Goal: Information Seeking & Learning: Find specific fact

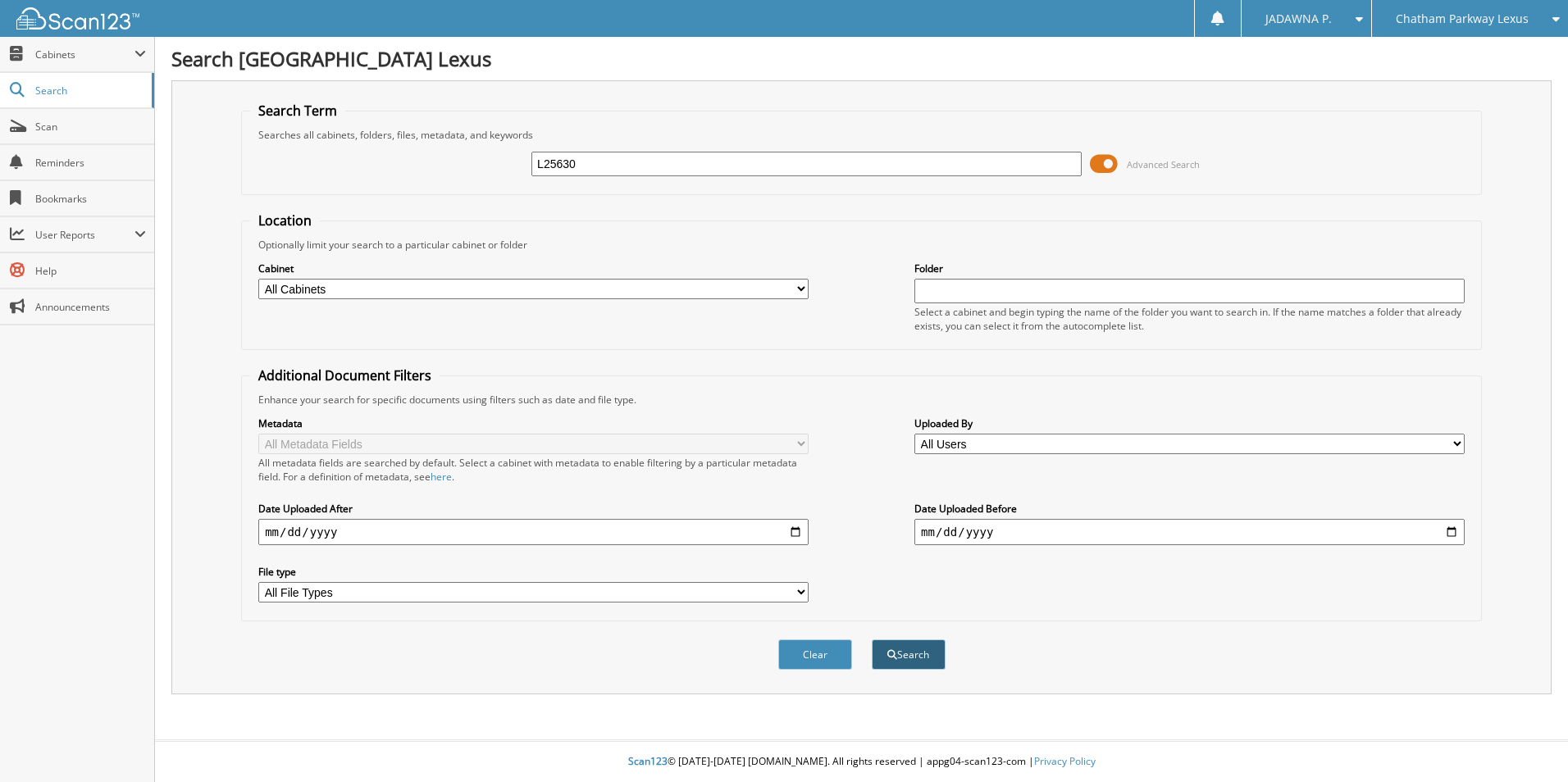
type input "L25630"
click at [935, 655] on button "Search" at bounding box center [908, 654] width 73 height 30
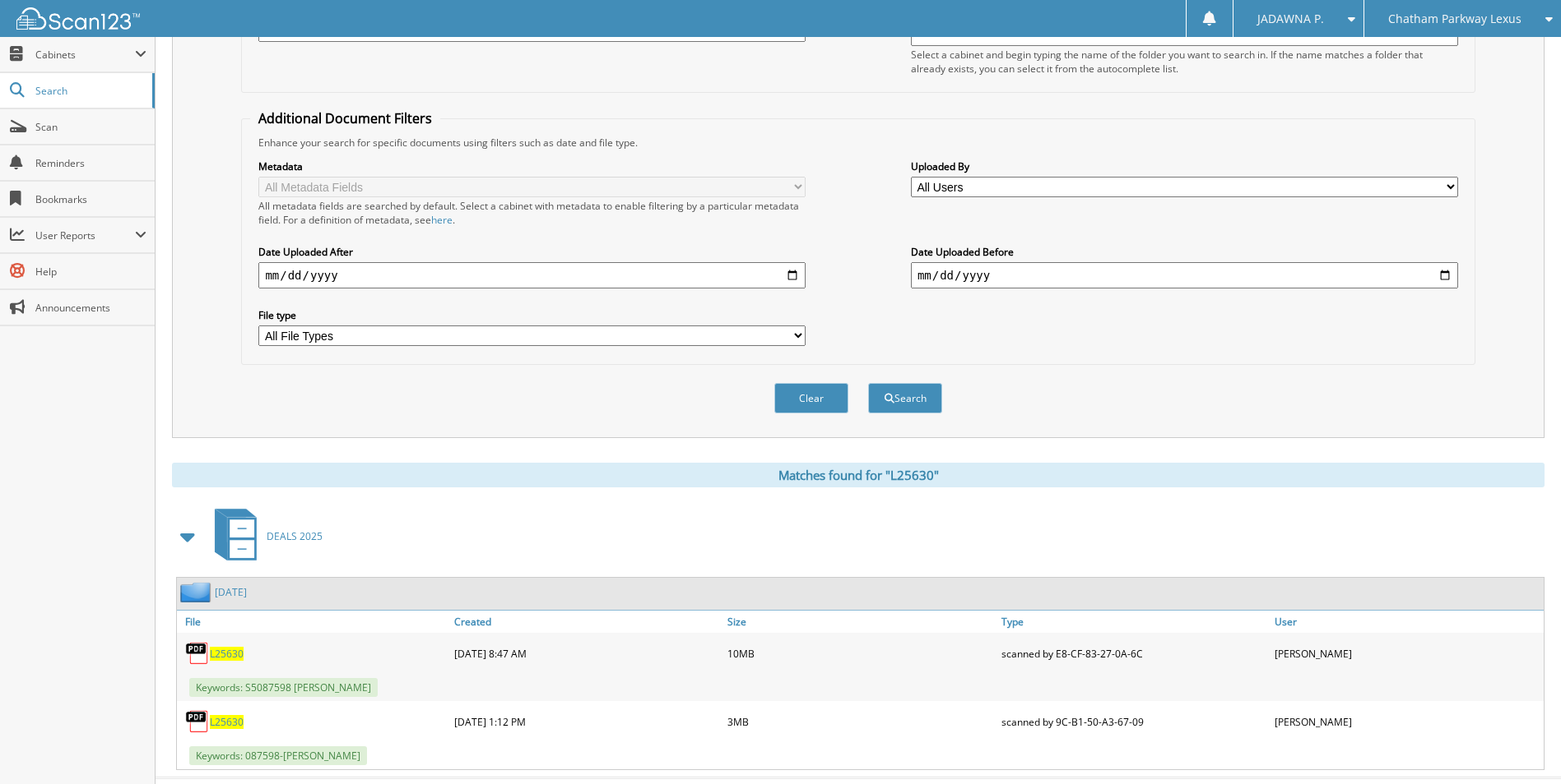
scroll to position [295, 0]
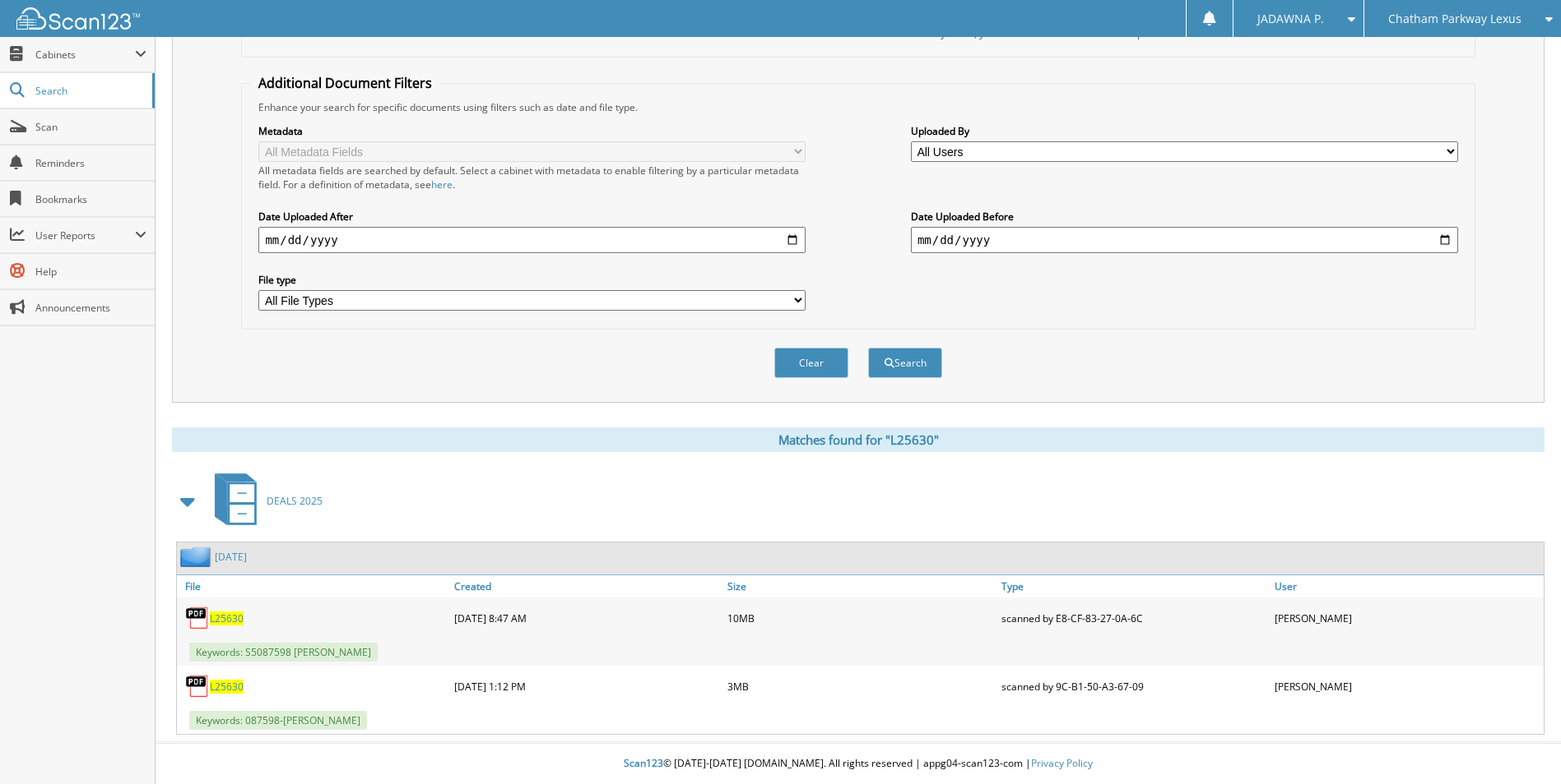
click at [219, 686] on span "L25630" at bounding box center [227, 687] width 34 height 14
